Goal: Transaction & Acquisition: Book appointment/travel/reservation

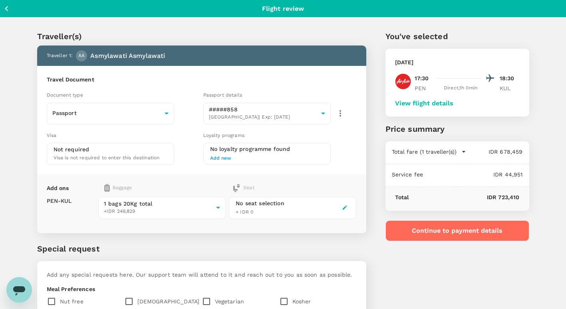
click at [4, 7] on icon "button" at bounding box center [7, 9] width 10 height 10
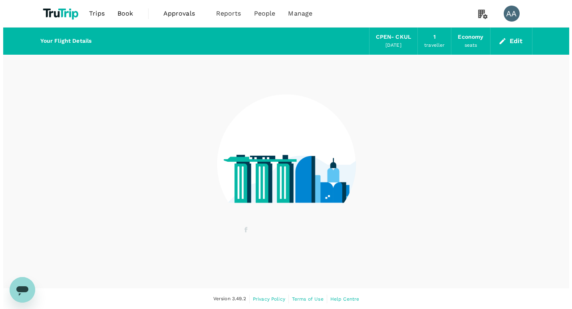
scroll to position [0, 0]
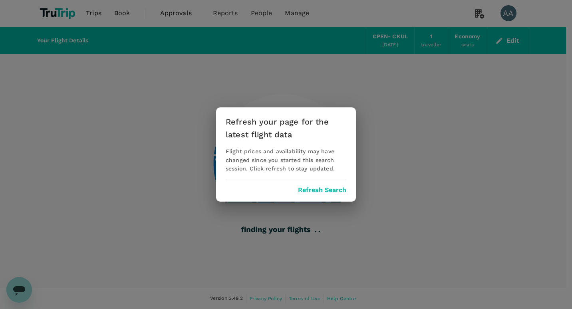
click at [313, 189] on button "Refresh Search" at bounding box center [322, 190] width 48 height 7
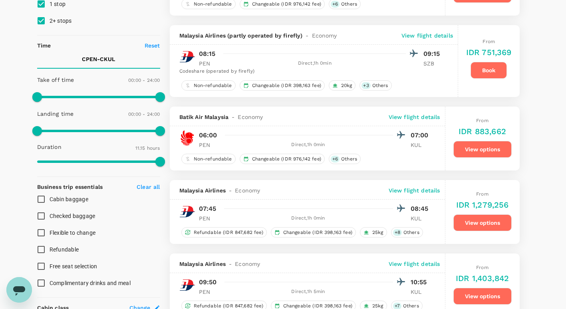
scroll to position [160, 0]
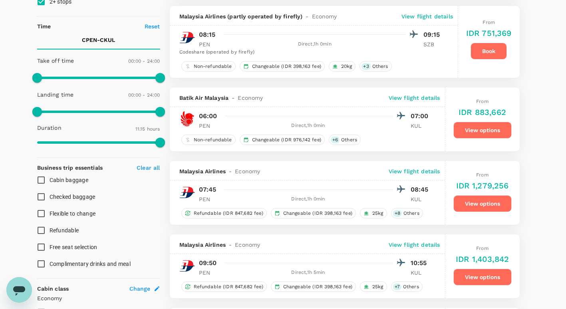
type input "940"
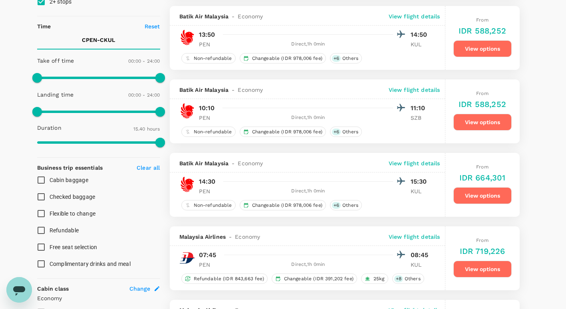
scroll to position [0, 0]
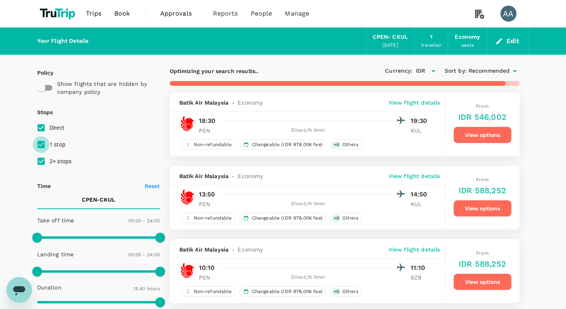
click at [40, 141] on input "1 stop" at bounding box center [41, 144] width 17 height 17
checkbox input "false"
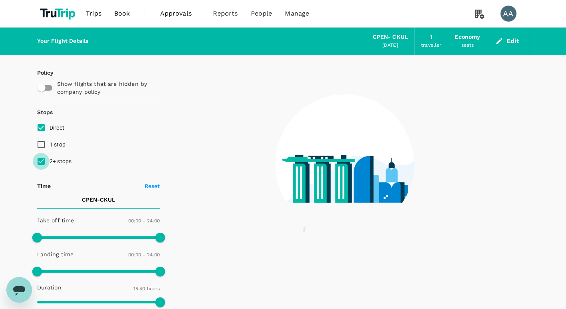
click at [42, 159] on input "2+ stops" at bounding box center [41, 161] width 17 height 17
checkbox input "false"
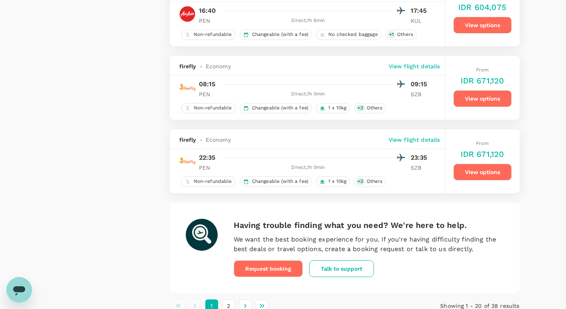
scroll to position [1435, 0]
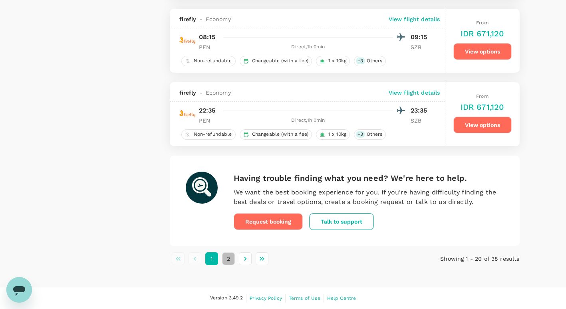
click at [231, 260] on button "2" at bounding box center [228, 259] width 13 height 13
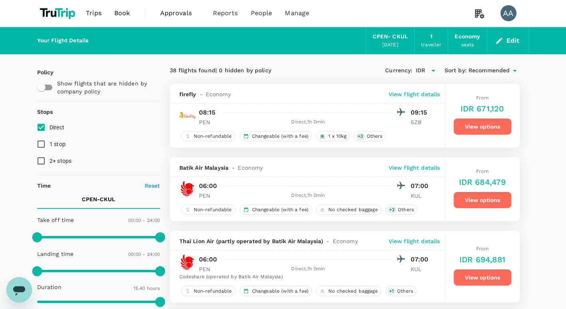
scroll to position [0, 0]
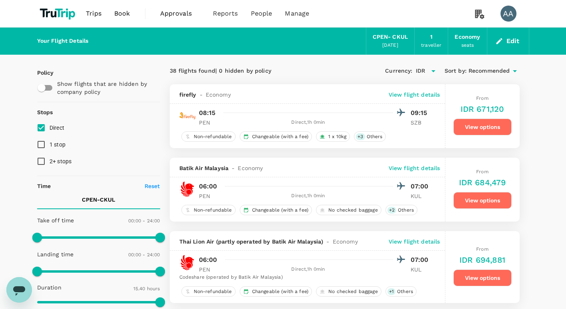
click at [508, 41] on button "Edit" at bounding box center [508, 41] width 29 height 13
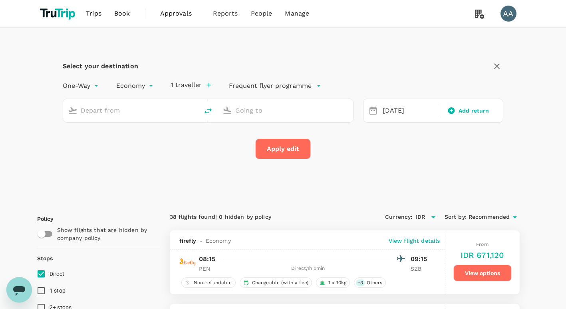
type input "Penang, [GEOGRAPHIC_DATA] (any)"
type input "[GEOGRAPHIC_DATA], [GEOGRAPHIC_DATA] (any)"
click at [207, 109] on icon "delete" at bounding box center [208, 111] width 10 height 10
type input "[GEOGRAPHIC_DATA], [GEOGRAPHIC_DATA] (any)"
click at [237, 109] on input "Penang, [GEOGRAPHIC_DATA] (any)" at bounding box center [285, 110] width 101 height 12
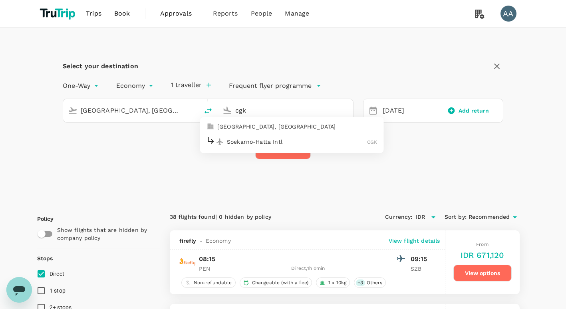
click at [249, 129] on p "[GEOGRAPHIC_DATA], [GEOGRAPHIC_DATA]" at bounding box center [297, 127] width 160 height 8
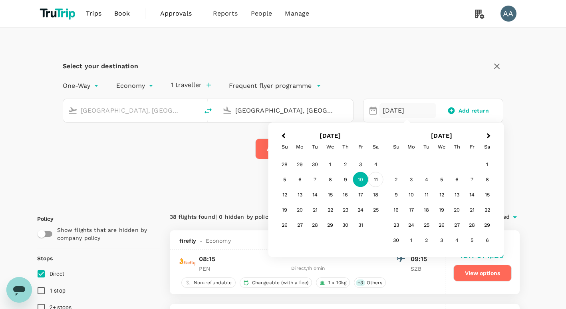
type input "[GEOGRAPHIC_DATA], [GEOGRAPHIC_DATA] (any)"
click at [375, 181] on div "11" at bounding box center [375, 179] width 15 height 15
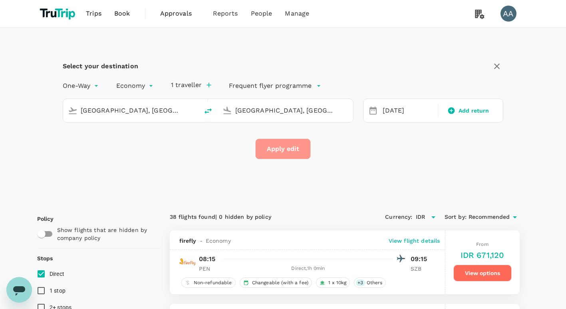
click at [287, 147] on button "Apply edit" at bounding box center [283, 149] width 56 height 21
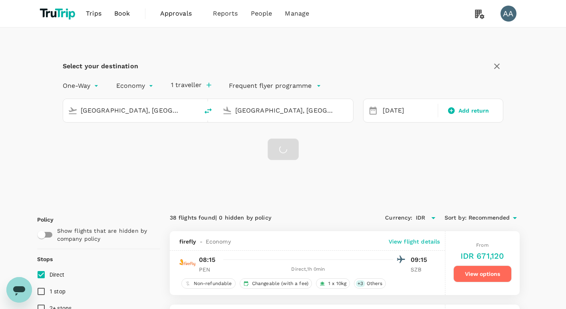
checkbox input "false"
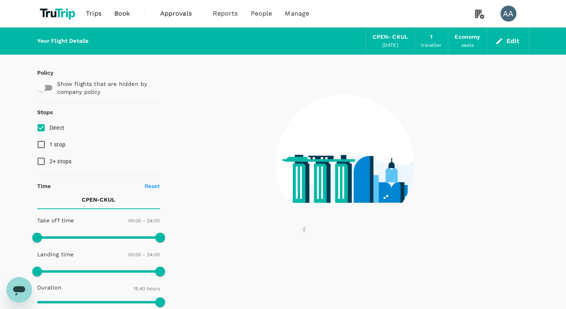
type input "1440"
type input "965"
checkbox input "true"
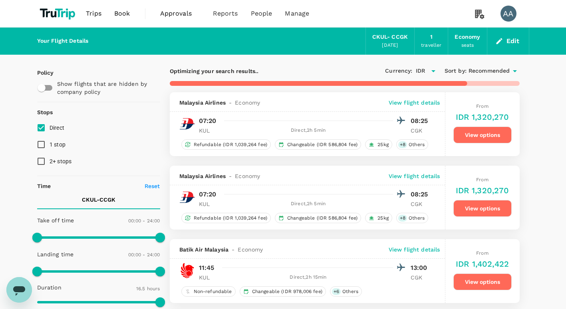
type input "1890"
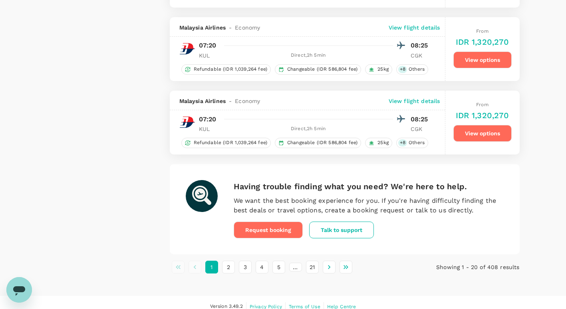
scroll to position [1382, 0]
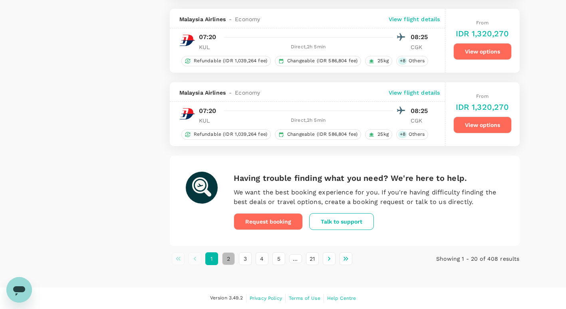
click at [227, 262] on button "2" at bounding box center [228, 259] width 13 height 13
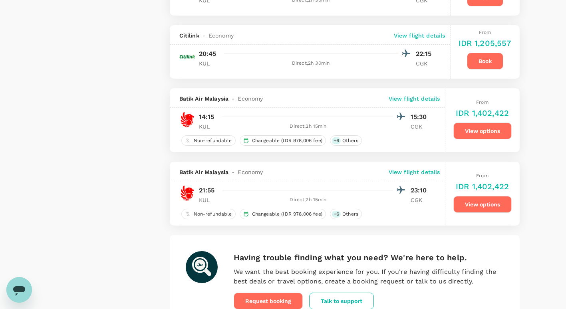
scroll to position [1479, 0]
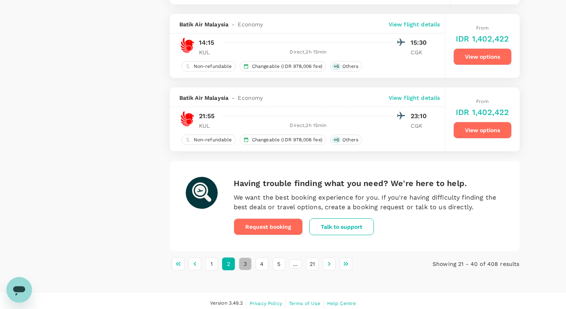
click at [242, 266] on button "3" at bounding box center [245, 264] width 13 height 13
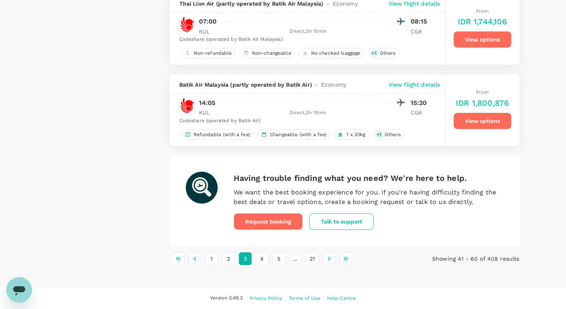
scroll to position [1542, 0]
click at [259, 258] on button "4" at bounding box center [262, 259] width 13 height 13
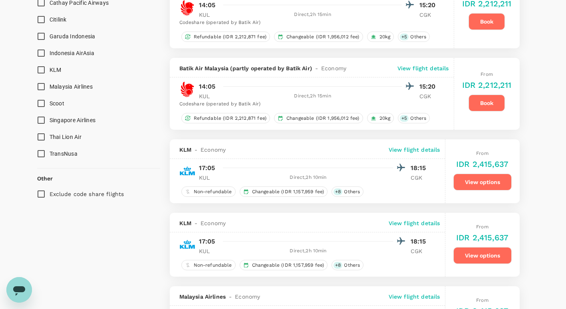
scroll to position [397, 0]
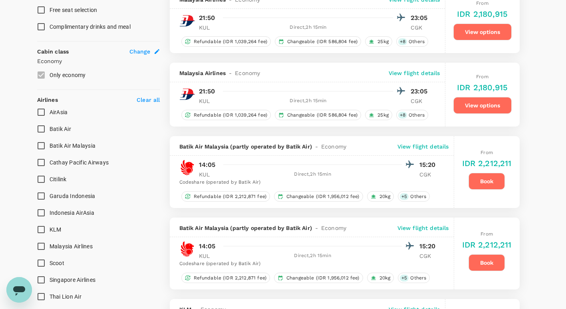
click at [58, 111] on span "AirAsia" at bounding box center [59, 112] width 18 height 6
click at [50, 111] on input "AirAsia" at bounding box center [41, 112] width 17 height 17
checkbox input "true"
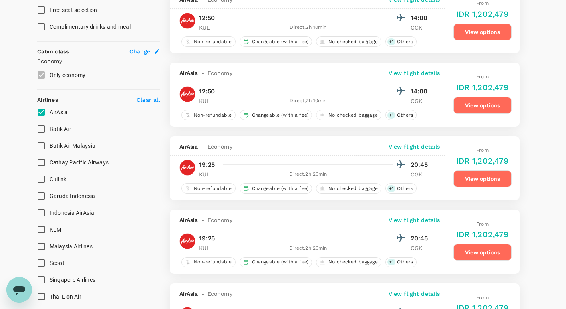
type input "IDR"
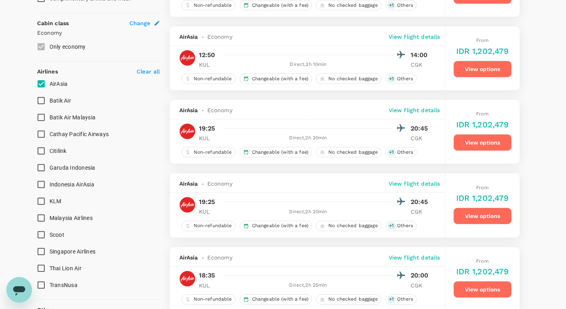
scroll to position [466, 0]
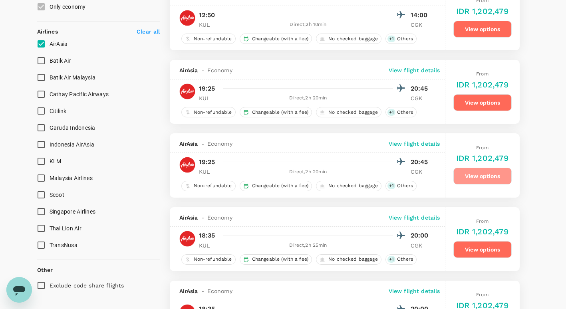
click at [485, 177] on button "View options" at bounding box center [483, 176] width 58 height 17
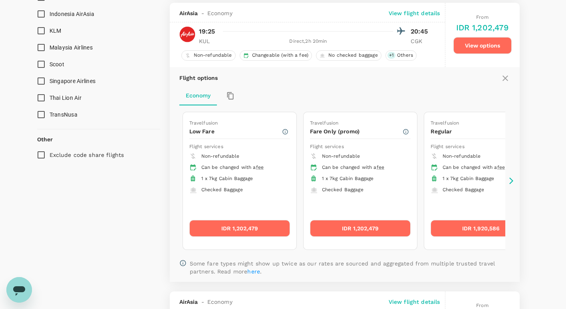
scroll to position [601, 0]
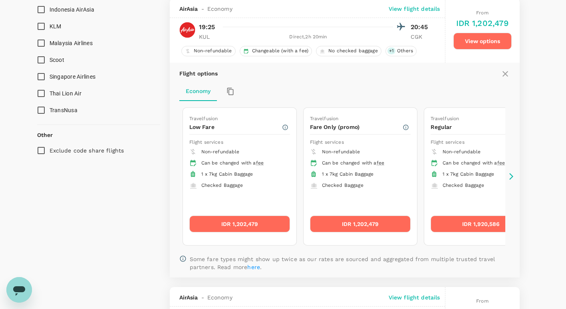
click at [260, 223] on button "IDR 1,202,479" at bounding box center [239, 224] width 101 height 17
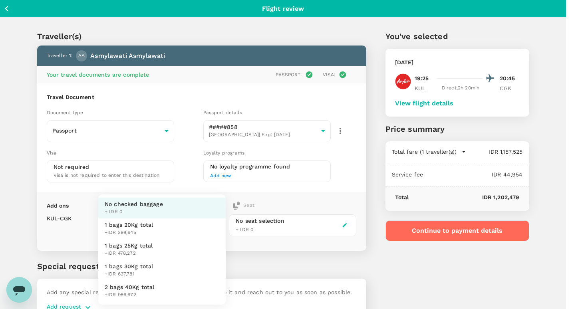
click at [143, 219] on body "Back to flight results Flight review Traveller(s) Traveller 1 : AA Asmylawati A…" at bounding box center [286, 176] width 572 height 353
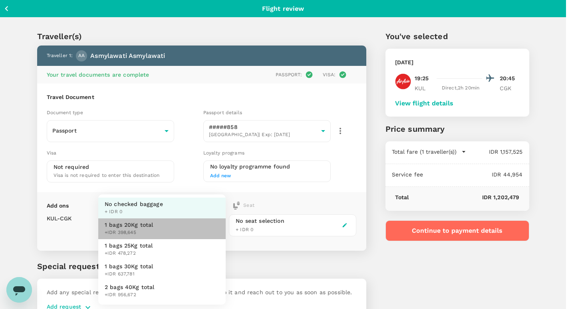
click at [128, 231] on span "+IDR 398,645" at bounding box center [129, 233] width 49 height 8
type input "1 - 398645"
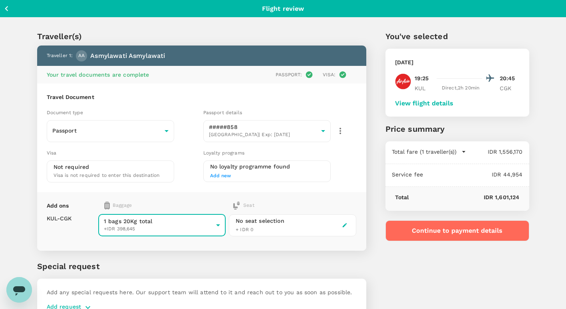
click at [2, 8] on icon "button" at bounding box center [7, 9] width 10 height 10
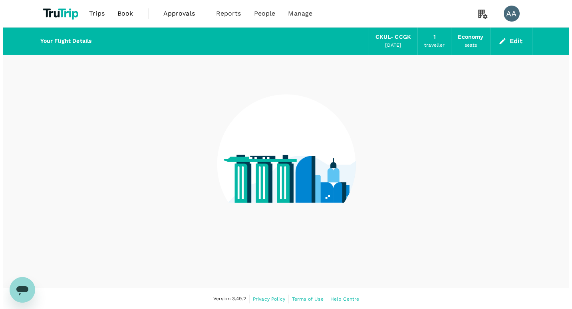
scroll to position [0, 0]
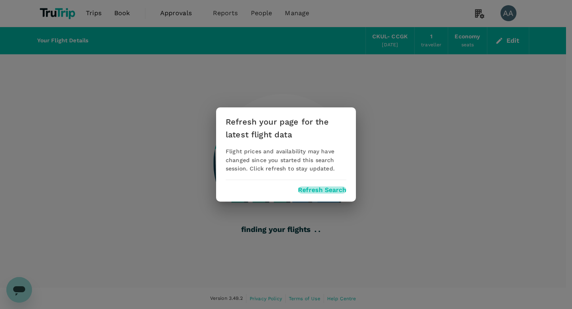
click at [305, 190] on button "Refresh Search" at bounding box center [322, 190] width 48 height 7
